Goal: Task Accomplishment & Management: Complete application form

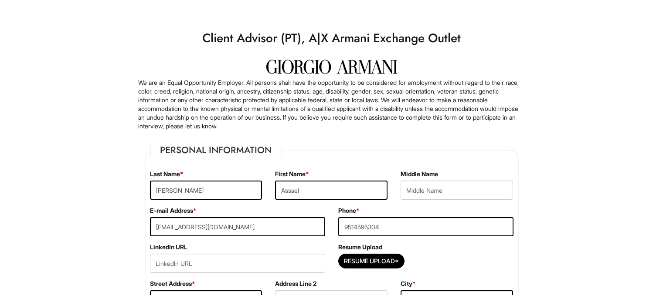
select select "CA"
select select "[GEOGRAPHIC_DATA]"
select select "Yes"
select Required "No"
select select "Yes"
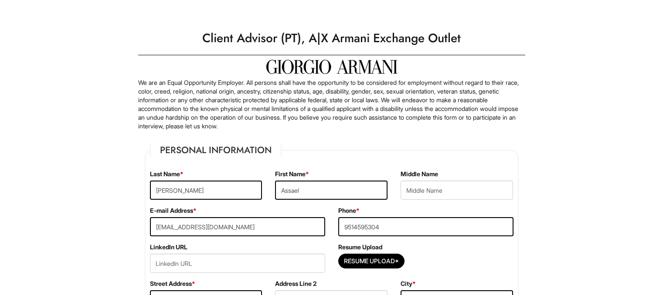
select select "N"
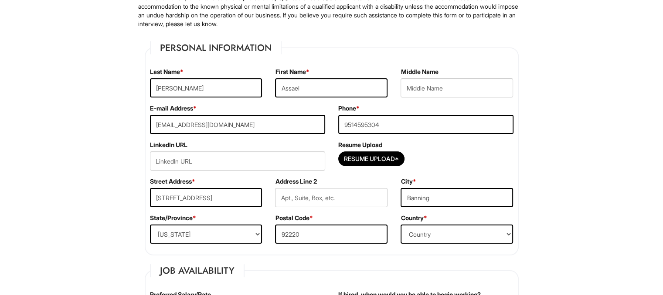
scroll to position [103, 0]
click at [350, 162] on input "Resume Upload*" at bounding box center [371, 159] width 65 height 14
click at [352, 160] on input "Resume Upload*" at bounding box center [371, 159] width 65 height 14
type input "C:\fakepath\Copy of [PERSON_NAME] Resume 2025- Google Docs.pdf"
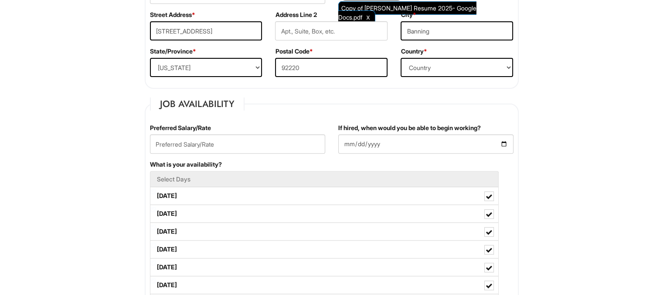
scroll to position [270, 0]
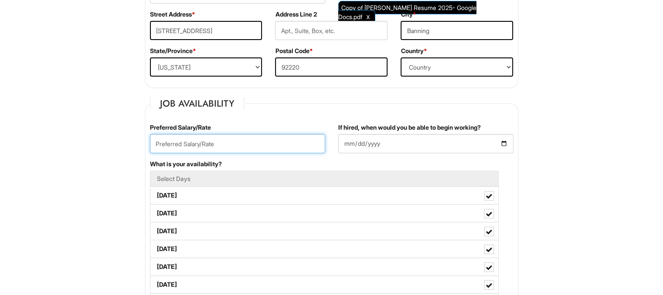
click at [187, 145] on input "text" at bounding box center [237, 143] width 175 height 19
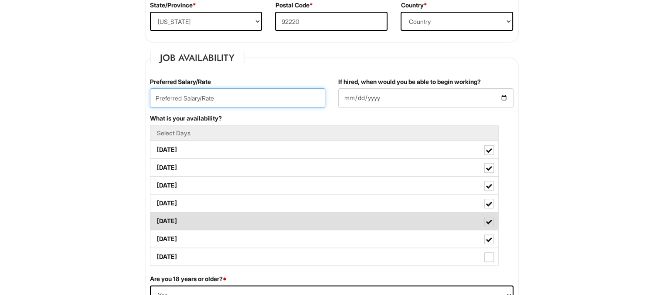
scroll to position [317, 0]
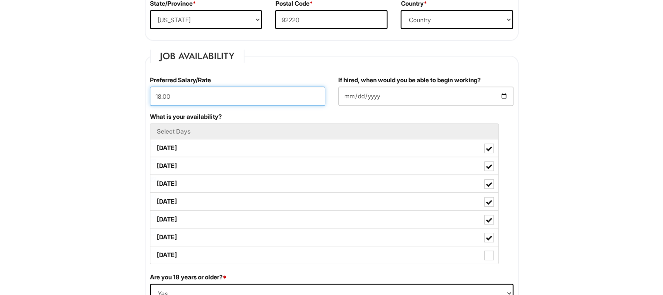
type input "18.00"
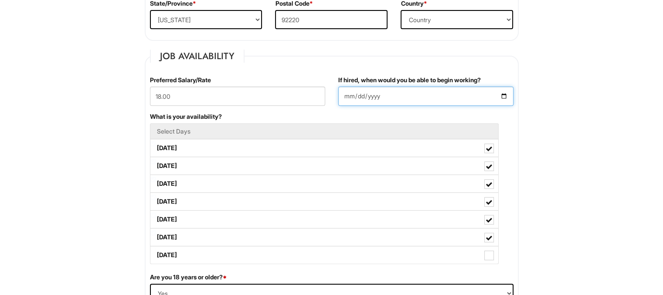
click at [361, 102] on input "If hired, when would you be able to begin working?" at bounding box center [425, 96] width 175 height 19
click at [348, 97] on input "If hired, when would you be able to begin working?" at bounding box center [425, 96] width 175 height 19
click at [380, 90] on input "If hired, when would you be able to begin working?" at bounding box center [425, 96] width 175 height 19
click at [392, 95] on input "If hired, when would you be able to begin working?" at bounding box center [425, 96] width 175 height 19
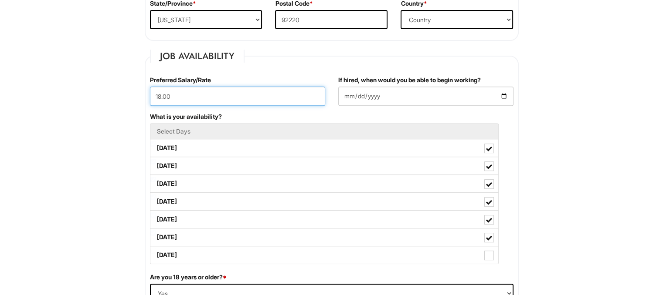
click at [292, 92] on input "18.00" at bounding box center [237, 96] width 175 height 19
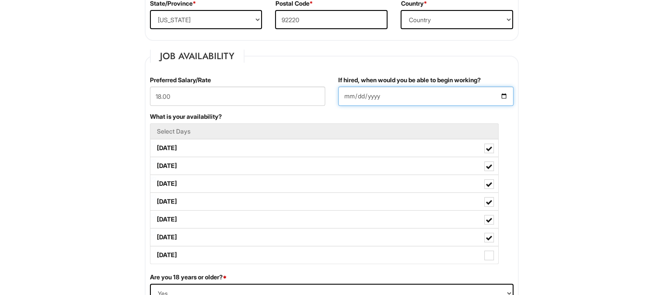
click at [501, 92] on input "If hired, when would you be able to begin working?" at bounding box center [425, 96] width 175 height 19
click at [505, 119] on div "What is your availability? Select Days [DATE] [DATE] [DATE] [DATE] [DATE] [DATE…" at bounding box center [331, 192] width 376 height 161
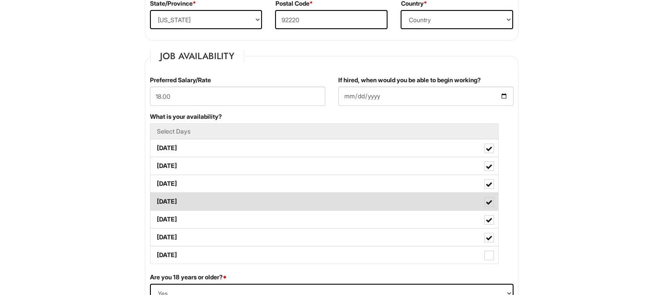
click at [488, 200] on span at bounding box center [489, 203] width 6 height 6
click at [156, 200] on Available_Thursday "[DATE]" at bounding box center [153, 198] width 6 height 6
checkbox Available_Thursday "false"
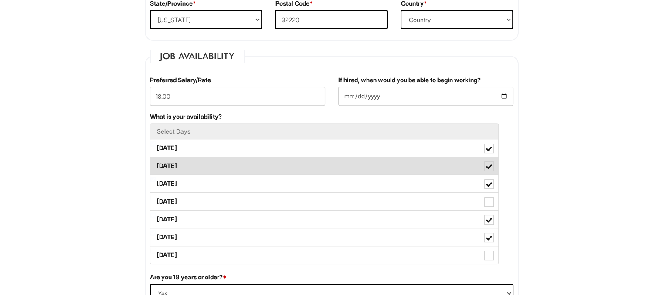
click at [486, 168] on span at bounding box center [489, 167] width 6 height 6
click at [156, 165] on Available_Tuesday "[DATE]" at bounding box center [153, 162] width 6 height 6
checkbox Available_Tuesday "false"
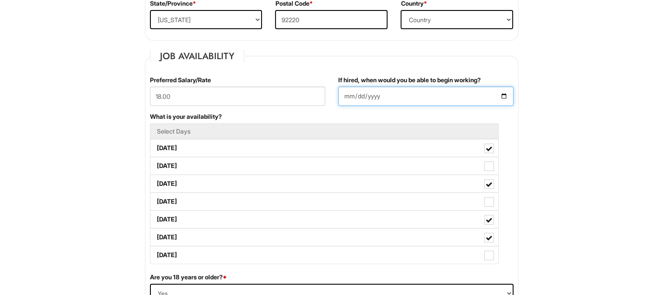
click at [500, 95] on input "If hired, when would you be able to begin working?" at bounding box center [425, 96] width 175 height 19
type input "[DATE]"
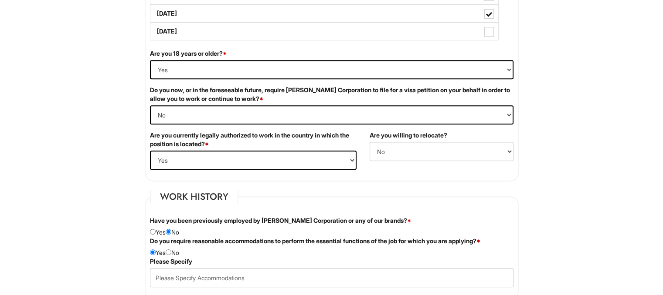
scroll to position [542, 0]
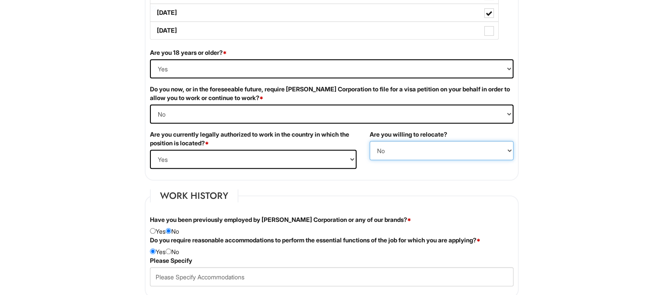
click at [395, 155] on select "(Yes / No) No Yes" at bounding box center [441, 150] width 144 height 19
click at [369, 141] on select "(Yes / No) No Yes" at bounding box center [441, 150] width 144 height 19
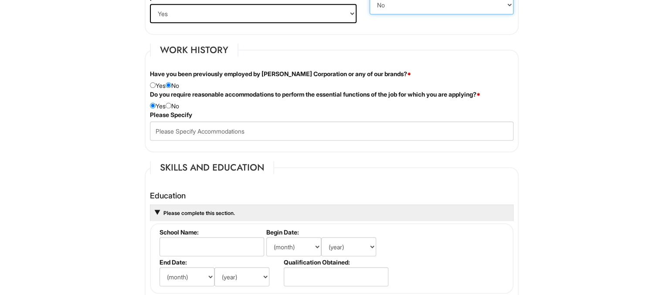
scroll to position [688, 0]
click at [171, 103] on input "radio" at bounding box center [169, 105] width 6 height 6
radio input "true"
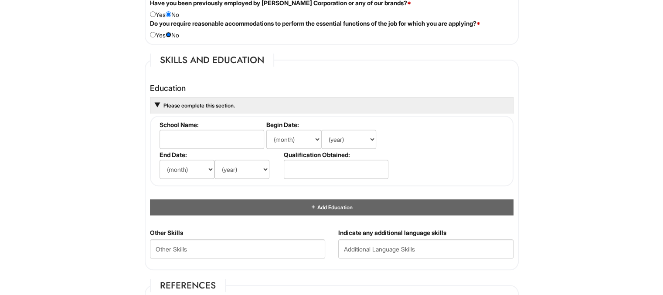
scroll to position [759, 0]
click at [169, 142] on input "text" at bounding box center [211, 138] width 105 height 19
type input "Banning highschool"
click at [278, 151] on label "End Date:" at bounding box center [219, 154] width 121 height 7
click at [279, 134] on select "(month) Jan Feb Mar Apr May Jun [DATE] Aug Sep Oct Nov Dec" at bounding box center [293, 138] width 55 height 19
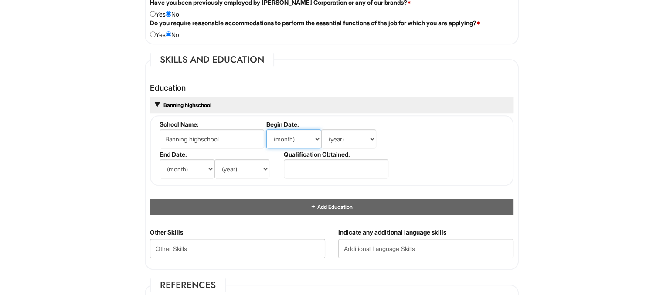
select select "8"
click at [266, 129] on select "(month) Jan Feb Mar Apr May Jun [DATE] Aug Sep Oct Nov Dec" at bounding box center [293, 138] width 55 height 19
click at [349, 136] on select "(year) 2029 2028 2027 2026 2025 2024 2023 2022 2021 2020 2019 2018 2017 2016 20…" at bounding box center [348, 138] width 55 height 19
select select "2020"
click at [321, 129] on select "(year) 2029 2028 2027 2026 2025 2024 2023 2022 2021 2020 2019 2018 2017 2016 20…" at bounding box center [348, 138] width 55 height 19
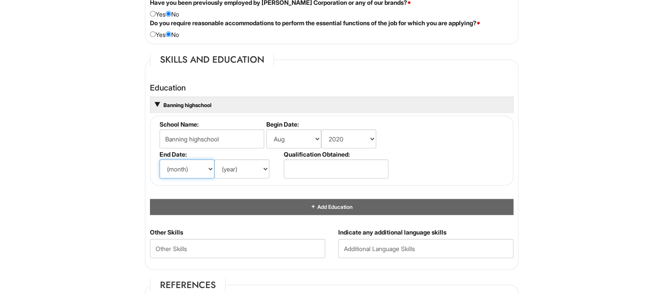
click at [186, 168] on select "(month) Jan Feb Mar Apr May Jun [DATE] Aug Sep Oct Nov Dec" at bounding box center [186, 168] width 55 height 19
select select "5"
click at [159, 159] on select "(month) Jan Feb Mar Apr May Jun [DATE] Aug Sep Oct Nov Dec" at bounding box center [186, 168] width 55 height 19
click at [227, 166] on select "(year) 2029 2028 2027 2026 2025 2024 2023 2022 2021 2020 2019 2018 2017 2016 20…" at bounding box center [241, 168] width 55 height 19
select select "2024"
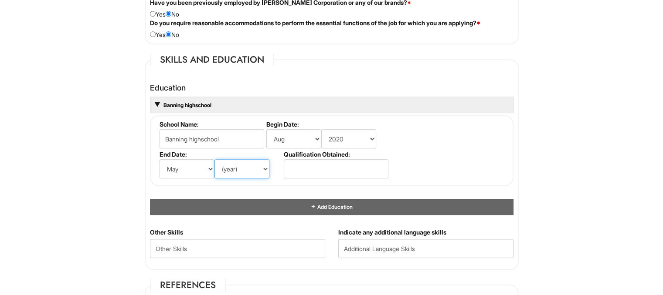
click at [214, 159] on select "(year) 2029 2028 2027 2026 2025 2024 2023 2022 2021 2020 2019 2018 2017 2016 20…" at bounding box center [241, 168] width 55 height 19
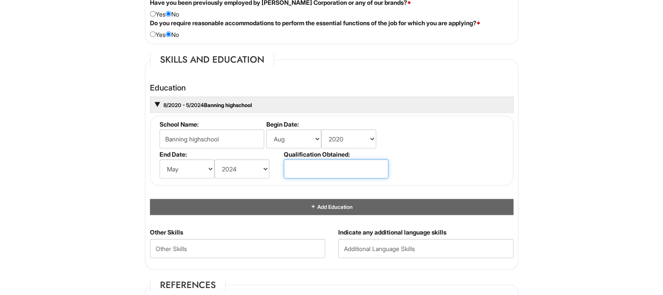
click at [311, 164] on input "text" at bounding box center [336, 168] width 105 height 19
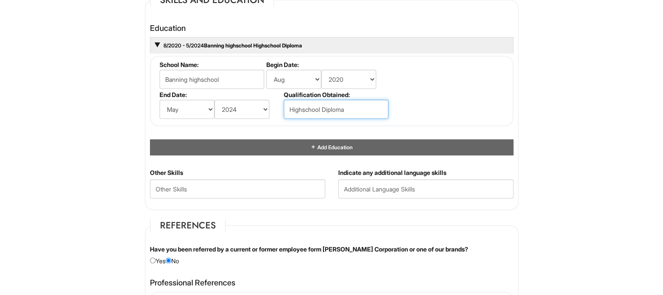
scroll to position [819, 0]
type input "Highschool Diploma"
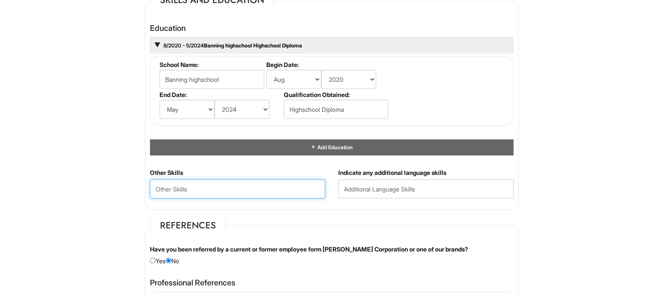
click at [261, 180] on Skills "text" at bounding box center [237, 189] width 175 height 19
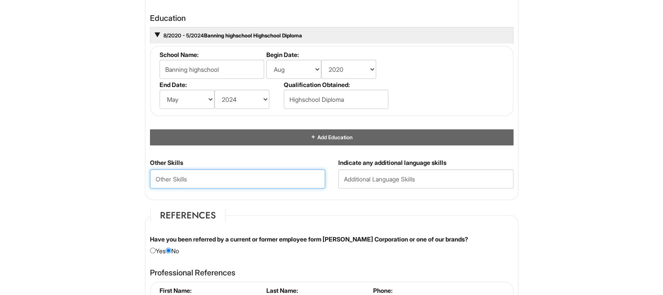
scroll to position [830, 0]
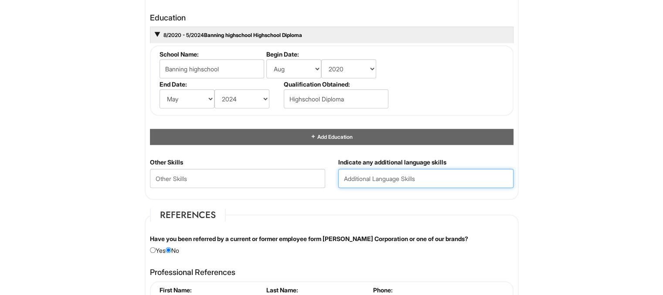
click at [370, 180] on input "text" at bounding box center [425, 178] width 175 height 19
type input "Spanish"
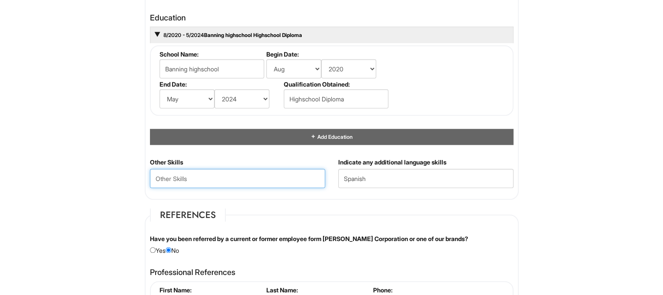
click at [288, 176] on Skills "text" at bounding box center [237, 178] width 175 height 19
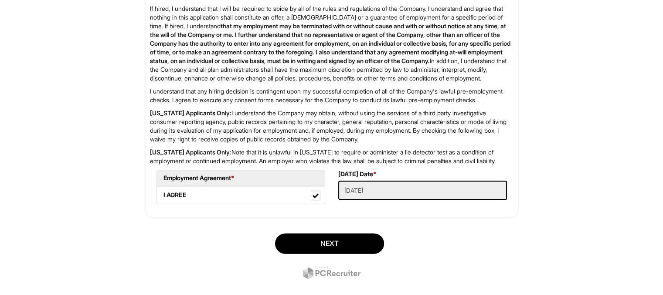
scroll to position [1437, 0]
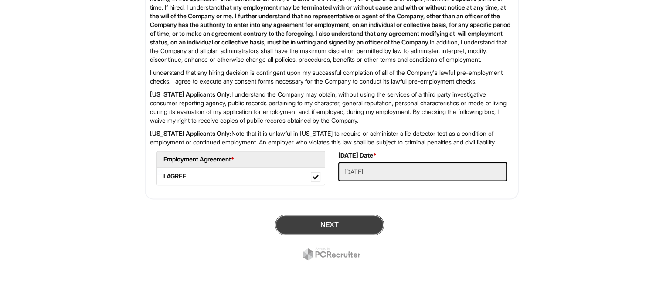
click at [328, 227] on button "Next" at bounding box center [329, 225] width 109 height 20
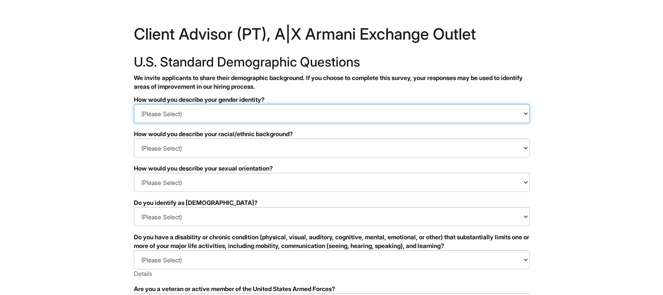
click at [300, 115] on select "(Please Select) Man Woman Non-binary I prefer to self-describe I don't wish to …" at bounding box center [332, 113] width 396 height 19
select select "Man"
click at [134, 104] on select "(Please Select) Man Woman Non-binary I prefer to self-describe I don't wish to …" at bounding box center [332, 113] width 396 height 19
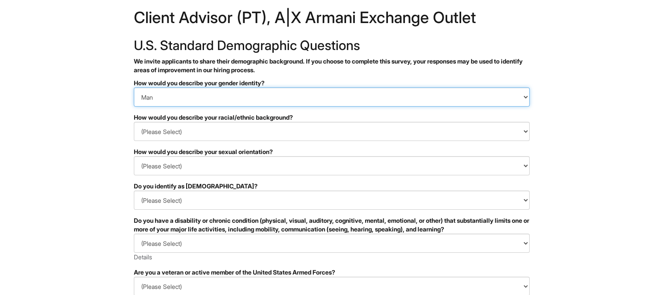
scroll to position [17, 0]
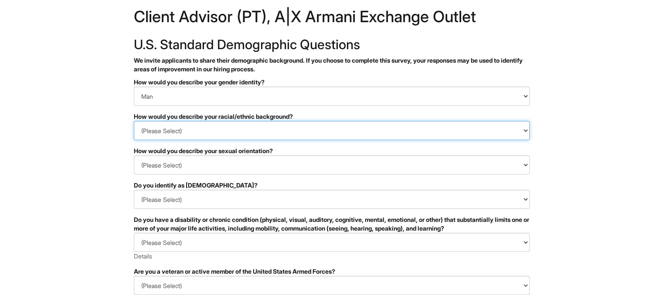
click at [241, 132] on select "(Please Select) Black or of African descent East Asian Hispanic, Latinx or of S…" at bounding box center [332, 130] width 396 height 19
select select "Hispanic, Latinx or of Spanish Origin"
click at [134, 121] on select "(Please Select) Black or of African descent East Asian Hispanic, Latinx or of S…" at bounding box center [332, 130] width 396 height 19
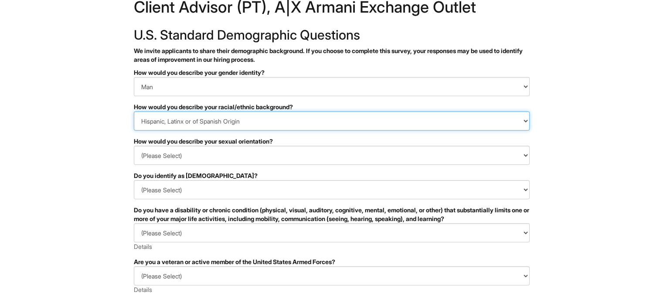
scroll to position [26, 0]
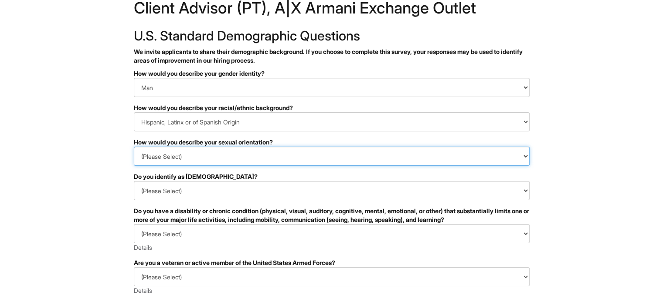
click at [230, 163] on select "(Please Select) Asexual Bisexual and/or pansexual Gay Heterosexual Lesbian Quee…" at bounding box center [332, 156] width 396 height 19
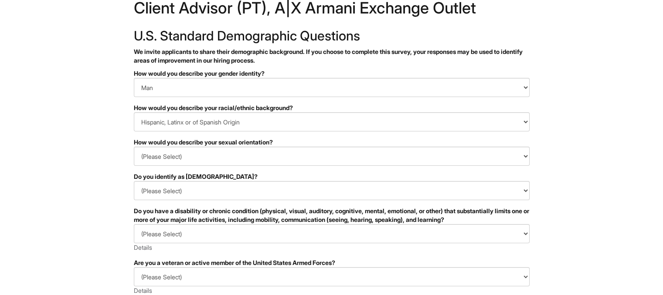
click at [80, 200] on html "&nbsp; ✔ 2 3 Client Advisor (PT), A|X Armani Exchange Outlet U.S. Standard Demo…" at bounding box center [331, 219] width 663 height 491
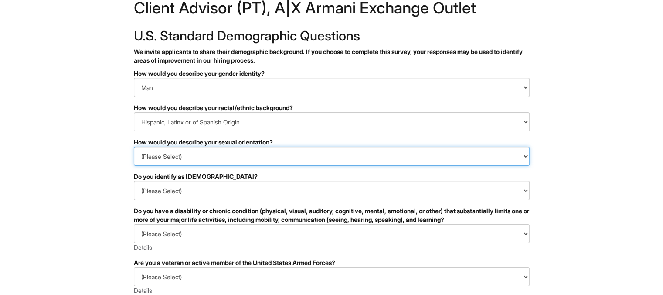
click at [168, 164] on select "(Please Select) Asexual Bisexual and/or pansexual Gay Heterosexual Lesbian Quee…" at bounding box center [332, 156] width 396 height 19
select select "Heterosexual"
click at [134, 147] on select "(Please Select) Asexual Bisexual and/or pansexual Gay Heterosexual Lesbian Quee…" at bounding box center [332, 156] width 396 height 19
click at [380, 158] on select "(Please Select) Asexual Bisexual and/or pansexual Gay Heterosexual Lesbian Quee…" at bounding box center [332, 156] width 396 height 19
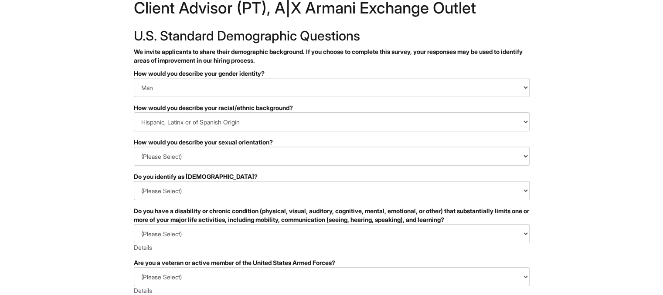
click at [77, 98] on html "&nbsp; ✔ 2 3 Client Advisor (PT), A|X Armani Exchange Outlet U.S. Standard Demo…" at bounding box center [331, 219] width 663 height 491
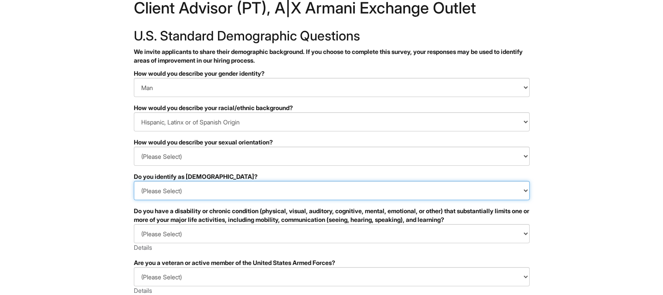
click at [180, 191] on select "(Please Select) Yes No I prefer to self-describe I don't wish to answer" at bounding box center [332, 190] width 396 height 19
select select "No"
click at [134, 181] on select "(Please Select) Yes No I prefer to self-describe I don't wish to answer" at bounding box center [332, 190] width 396 height 19
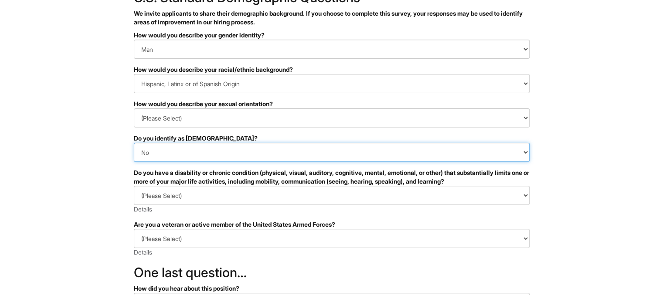
scroll to position [66, 0]
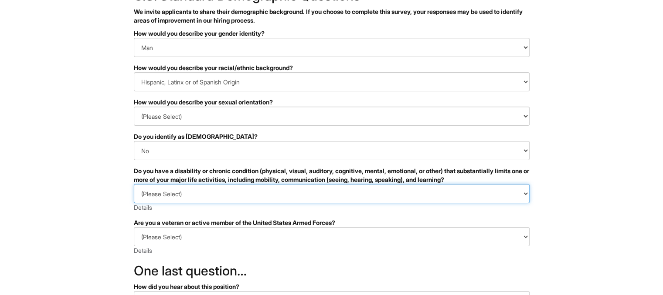
click at [211, 193] on select "(Please Select) YES, I HAVE A DISABILITY (or previously had a disability) NO, I…" at bounding box center [332, 193] width 396 height 19
select select "NO, I DON'T HAVE A DISABILITY"
click at [134, 184] on select "(Please Select) YES, I HAVE A DISABILITY (or previously had a disability) NO, I…" at bounding box center [332, 193] width 396 height 19
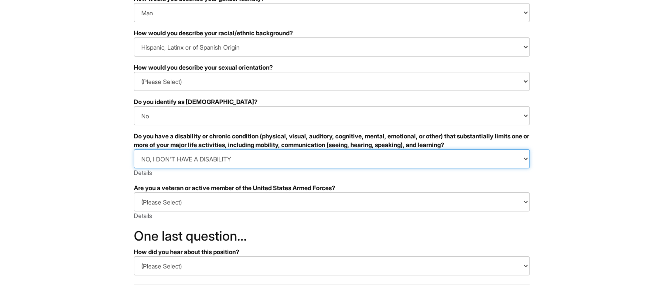
scroll to position [104, 0]
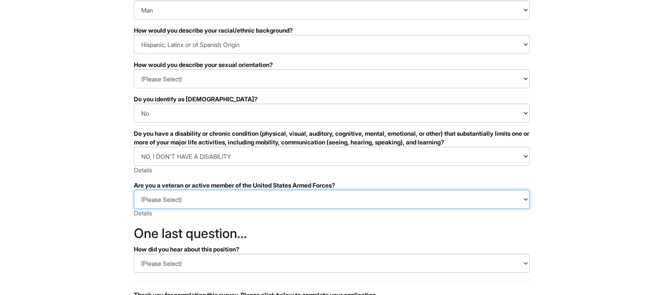
click at [224, 206] on select "(Please Select) I IDENTIFY AS ONE OR MORE OF THE CLASSIFICATIONS OF PROTECTED V…" at bounding box center [332, 199] width 396 height 19
select select "I AM NOT A PROTECTED VETERAN"
click at [134, 190] on select "(Please Select) I IDENTIFY AS ONE OR MORE OF THE CLASSIFICATIONS OF PROTECTED V…" at bounding box center [332, 199] width 396 height 19
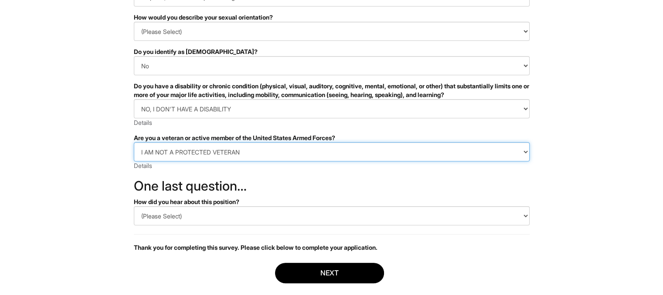
scroll to position [156, 0]
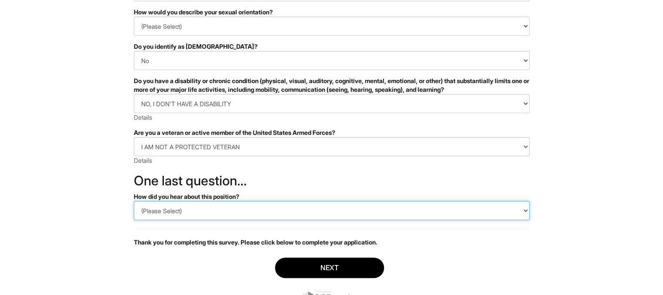
click at [210, 218] on select "(Please Select) CareerBuilder Indeed LinkedIn Monster Referral Other" at bounding box center [332, 210] width 396 height 19
click at [134, 201] on select "(Please Select) CareerBuilder Indeed LinkedIn Monster Referral Other" at bounding box center [332, 210] width 396 height 19
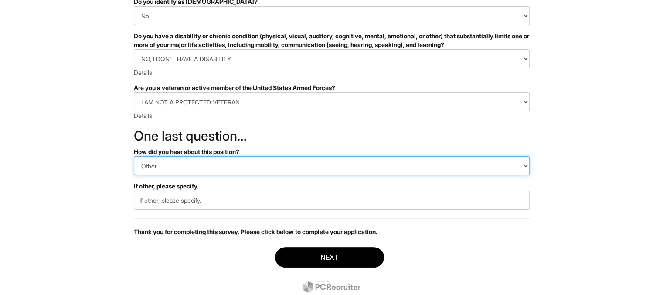
scroll to position [208, 0]
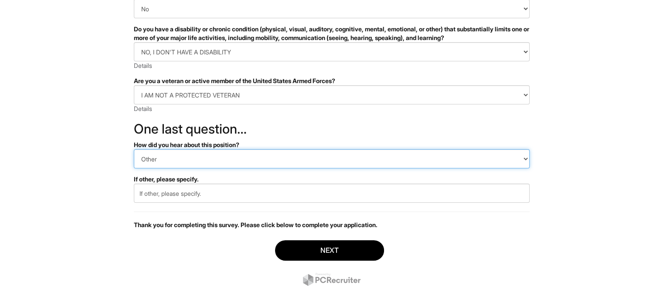
click at [193, 159] on select "(Please Select) CareerBuilder Indeed LinkedIn Monster Referral Other" at bounding box center [332, 158] width 396 height 19
select select "Indeed"
click at [134, 163] on select "(Please Select) CareerBuilder Indeed LinkedIn Monster Referral Other" at bounding box center [332, 158] width 396 height 19
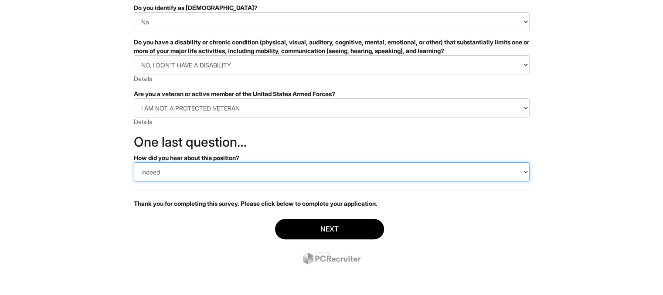
scroll to position [195, 0]
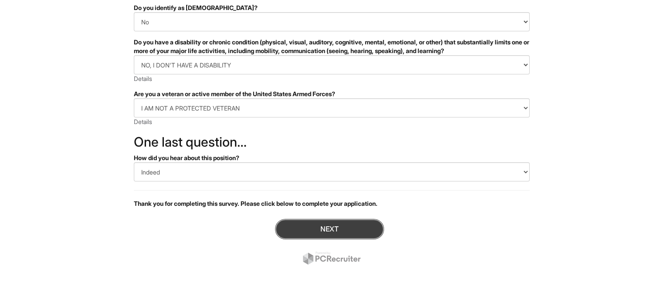
click at [289, 227] on button "Next" at bounding box center [329, 229] width 109 height 20
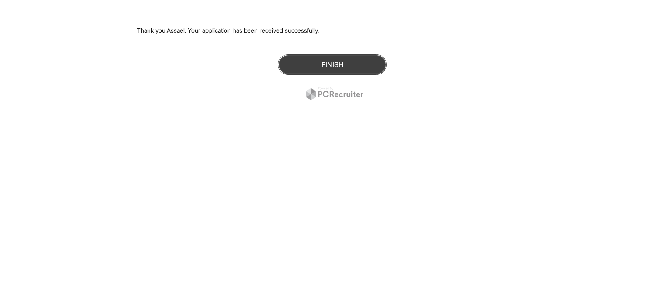
click at [312, 65] on button "Finish" at bounding box center [332, 64] width 109 height 20
